Goal: Find specific page/section: Find specific page/section

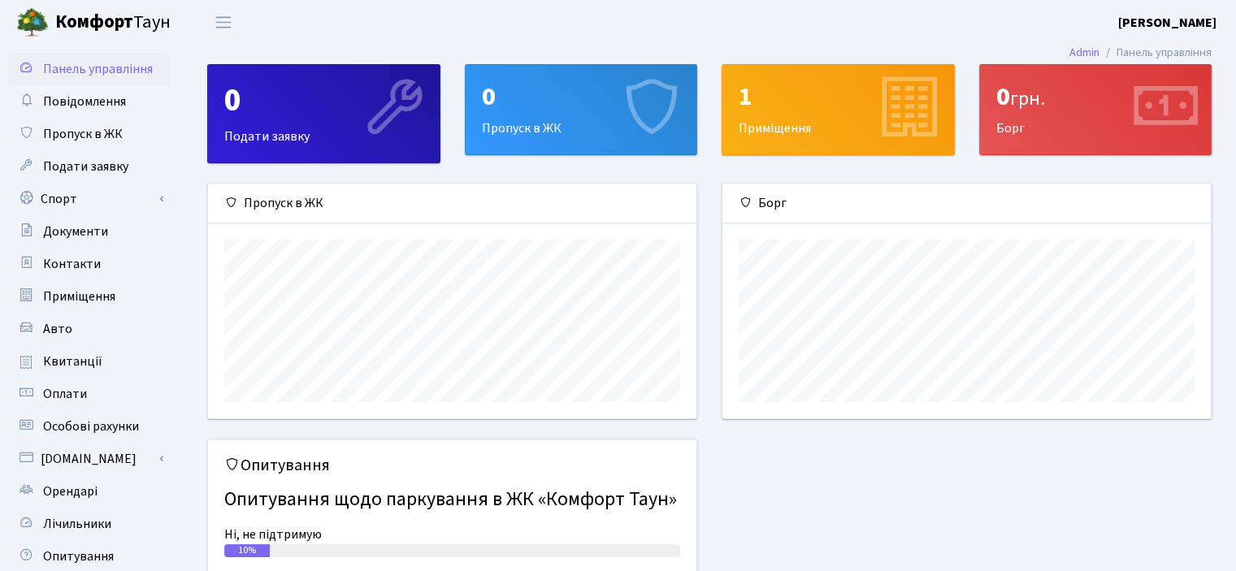
scroll to position [234, 488]
click at [62, 387] on span "Оплати" at bounding box center [65, 394] width 44 height 18
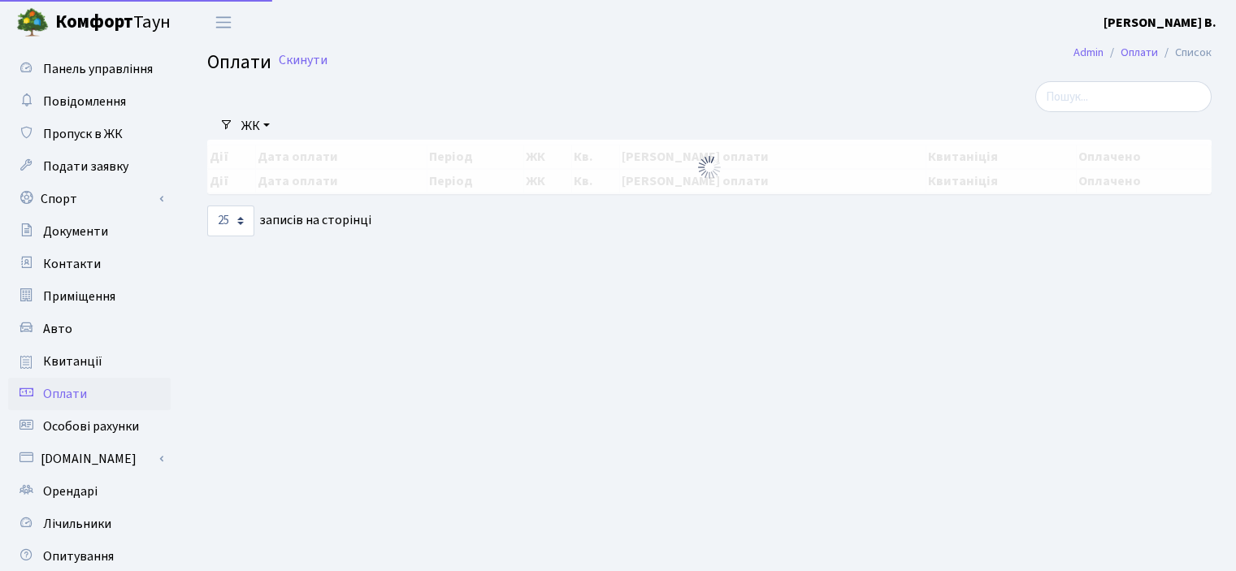
select select "25"
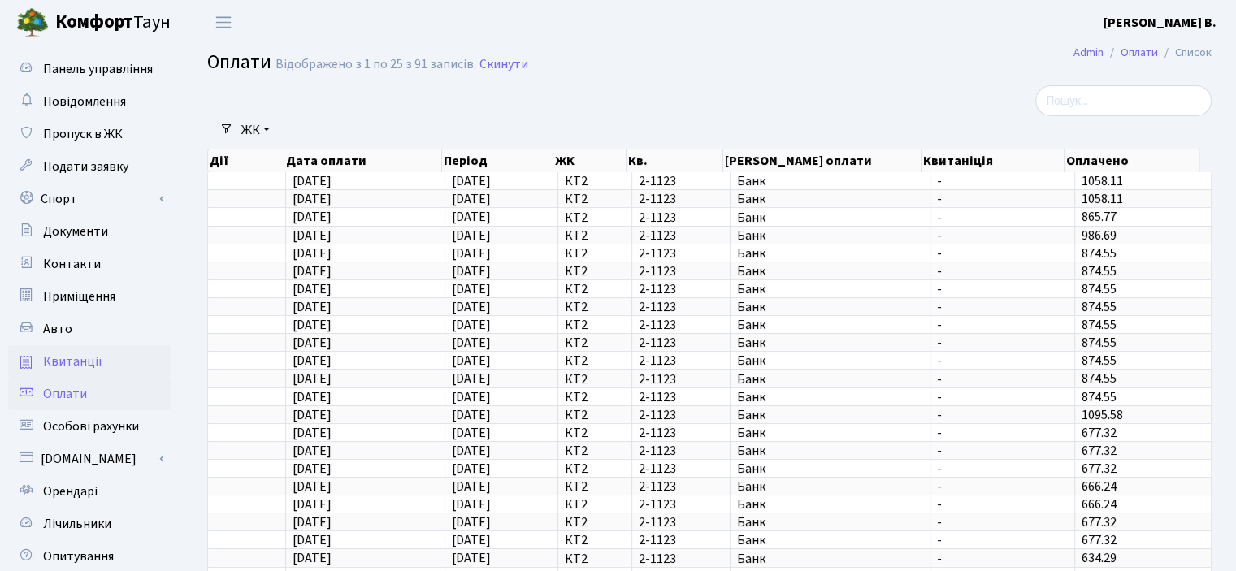
click at [55, 364] on span "Квитанції" at bounding box center [72, 362] width 59 height 18
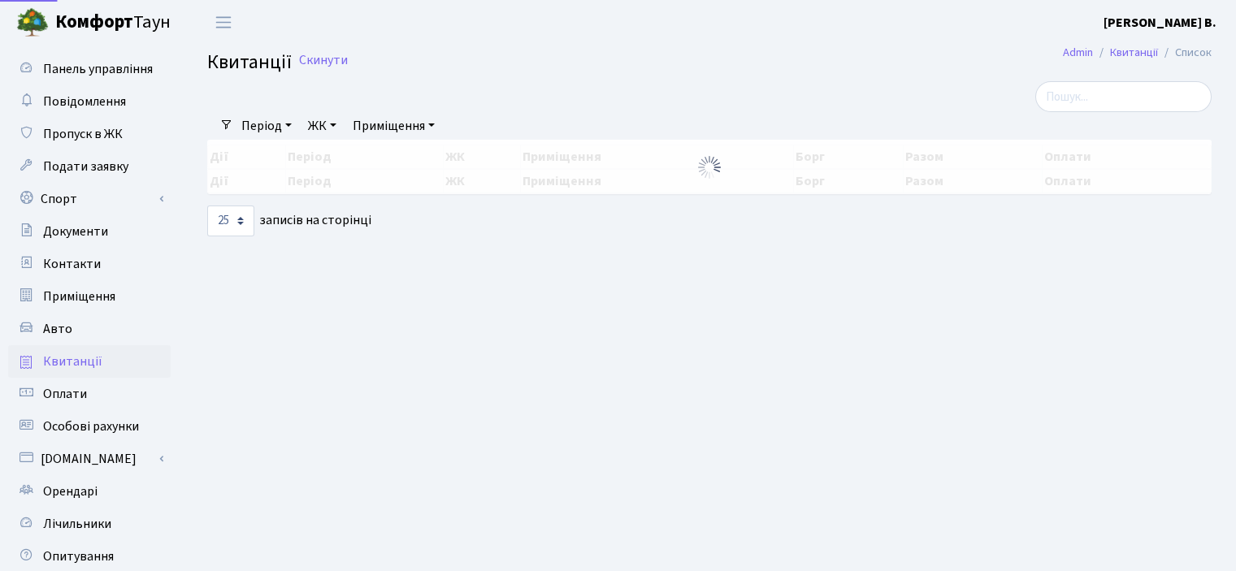
select select "25"
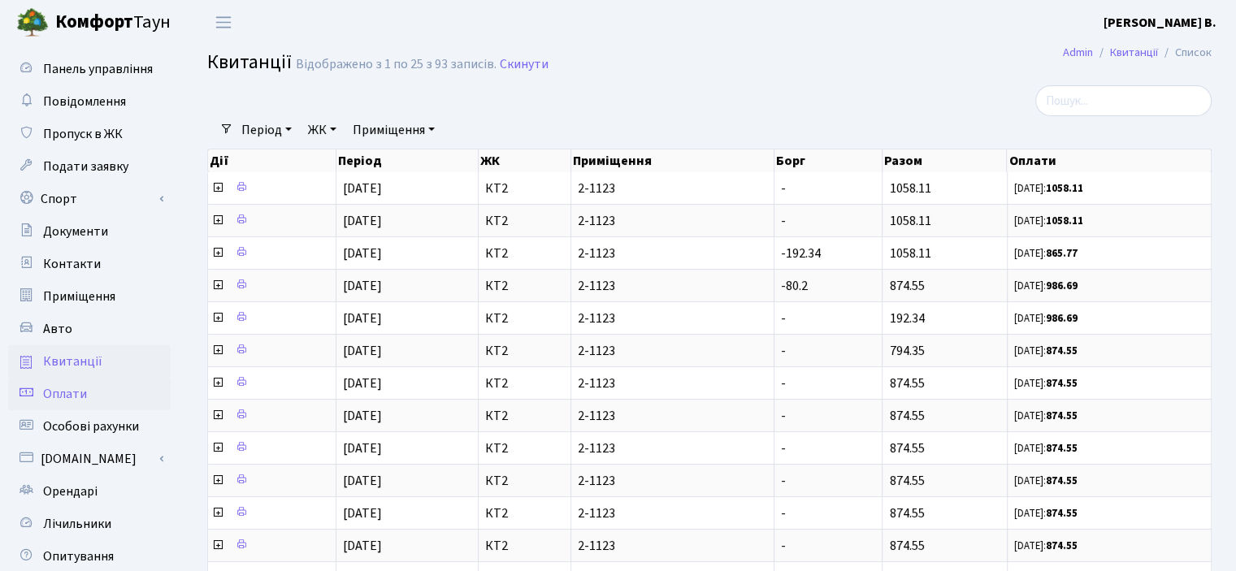
click at [56, 388] on span "Оплати" at bounding box center [65, 394] width 44 height 18
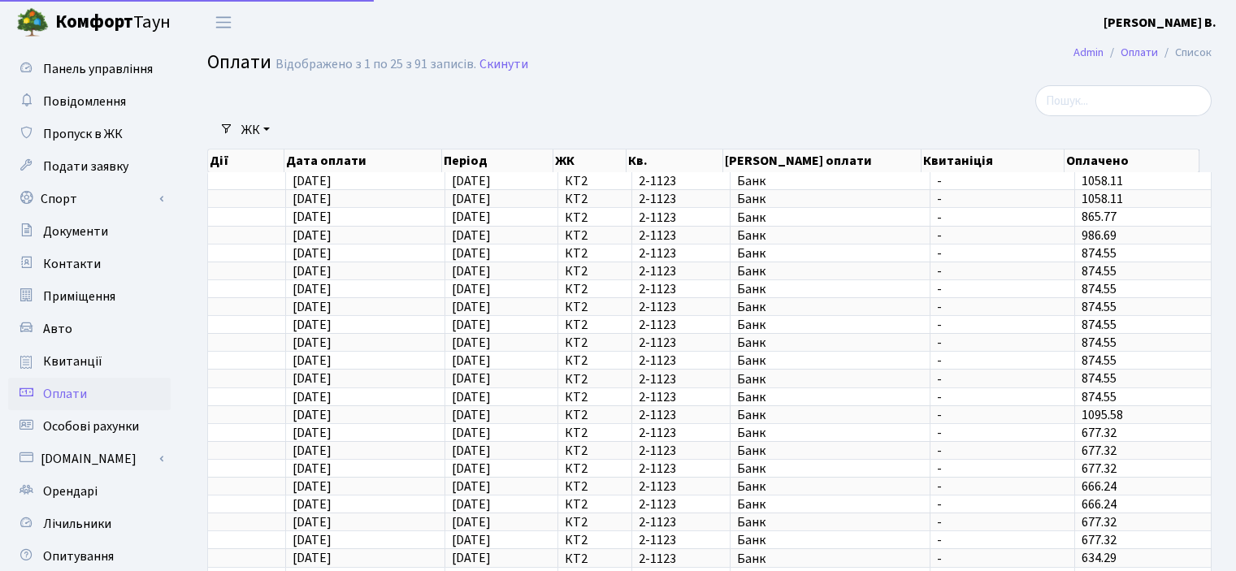
select select "25"
